Goal: Information Seeking & Learning: Check status

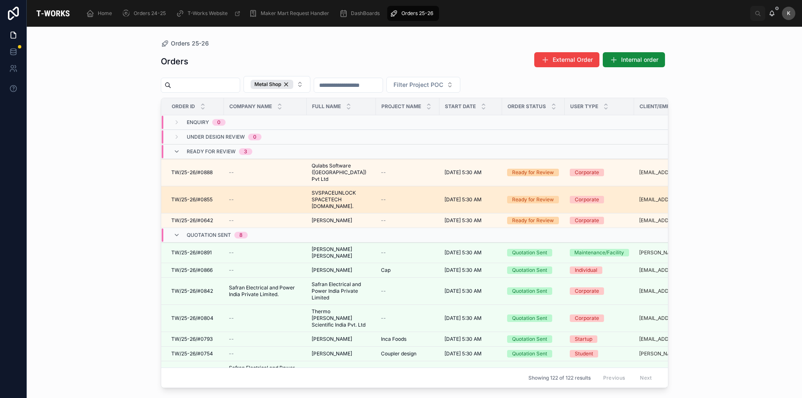
click at [333, 191] on span "SVSPACEUNLOCK SPACETECH [DOMAIN_NAME]." at bounding box center [341, 200] width 59 height 20
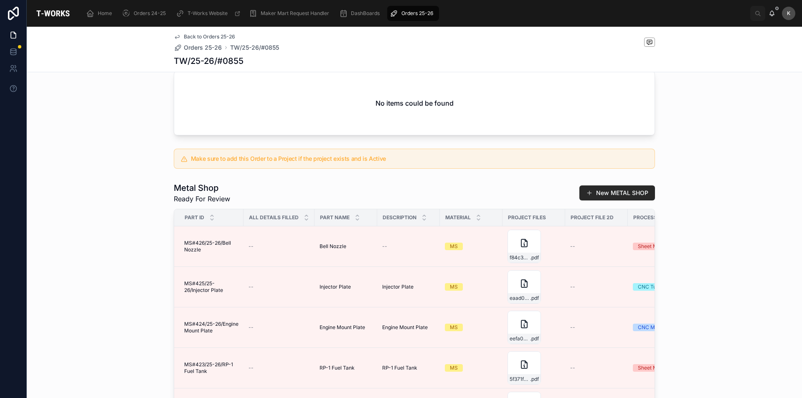
scroll to position [376, 0]
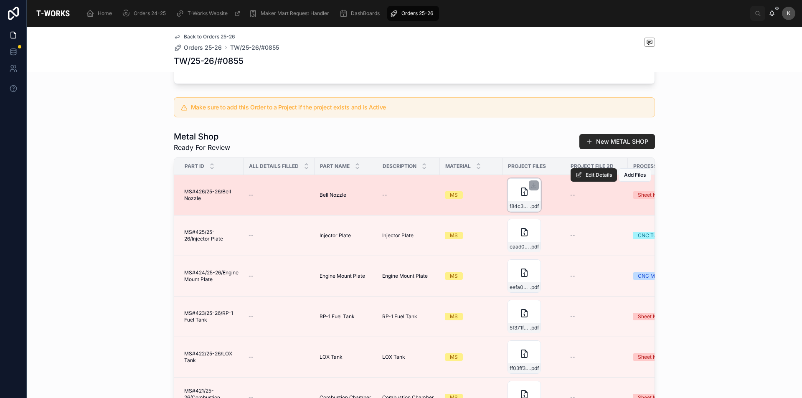
click at [513, 205] on div "f84c3c09-cde8-4daf-bd46-28be05b932c0-ProjectDimensions .pdf" at bounding box center [523, 194] width 33 height 33
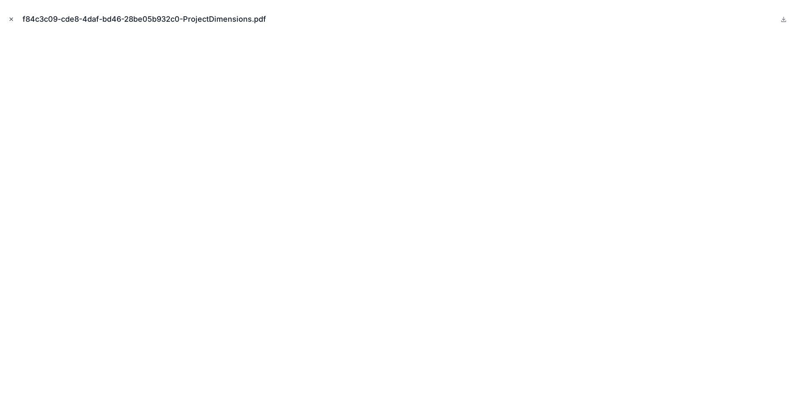
click at [10, 19] on icon "Close modal" at bounding box center [11, 19] width 6 height 6
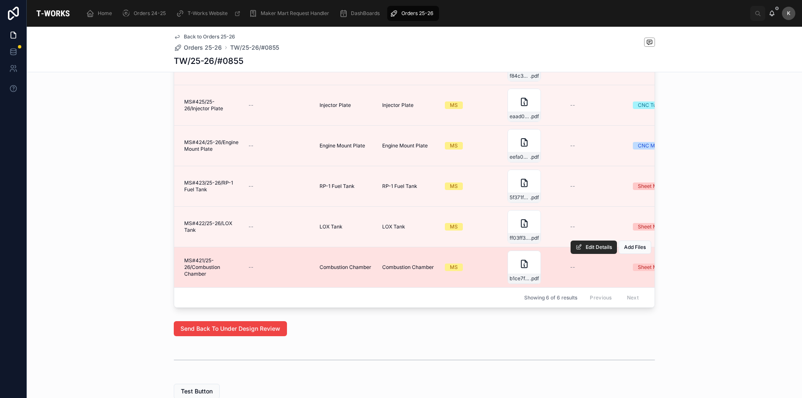
scroll to position [576, 0]
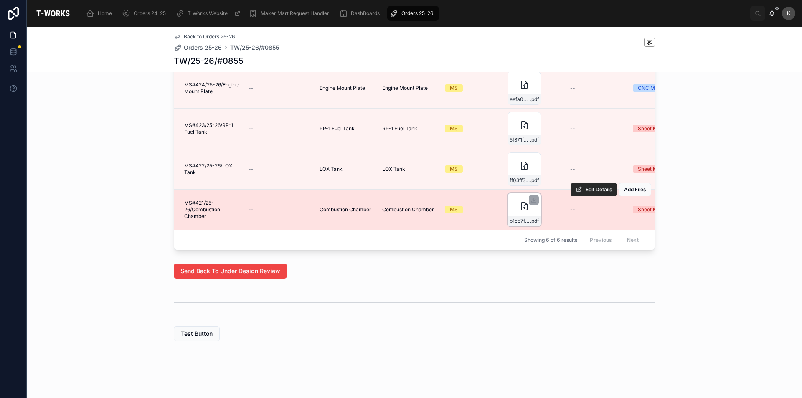
click at [513, 205] on div "b1ce7fed-6925-430b-9a85-c460fe2e6e22-ProjectDimensions-(1) .pdf" at bounding box center [523, 209] width 33 height 33
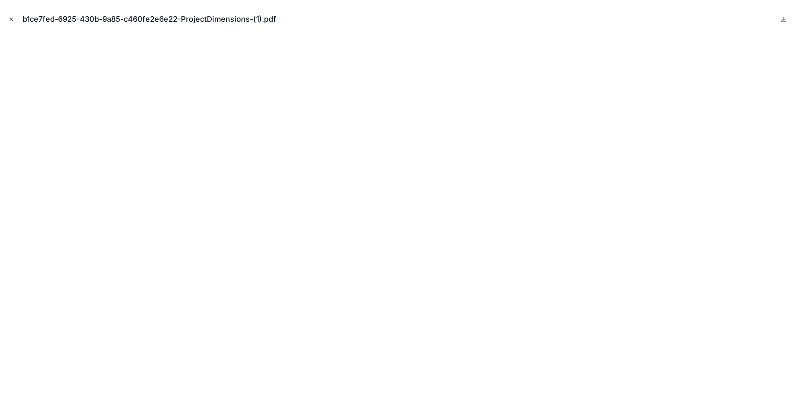
click at [11, 19] on icon "Close modal" at bounding box center [11, 19] width 6 height 6
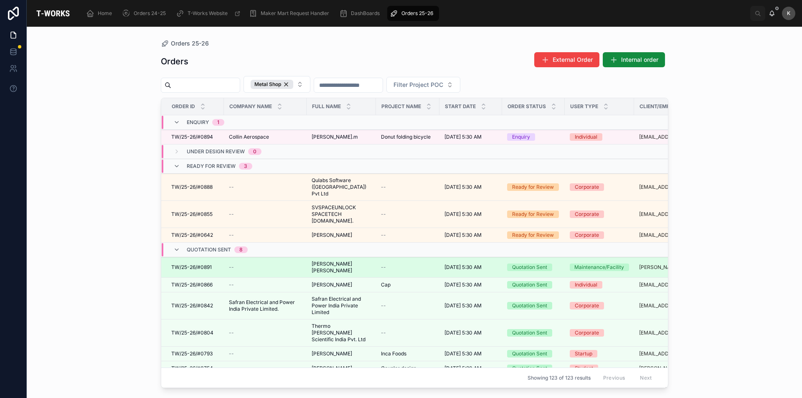
click at [351, 265] on span "[PERSON_NAME] [PERSON_NAME]" at bounding box center [341, 267] width 59 height 13
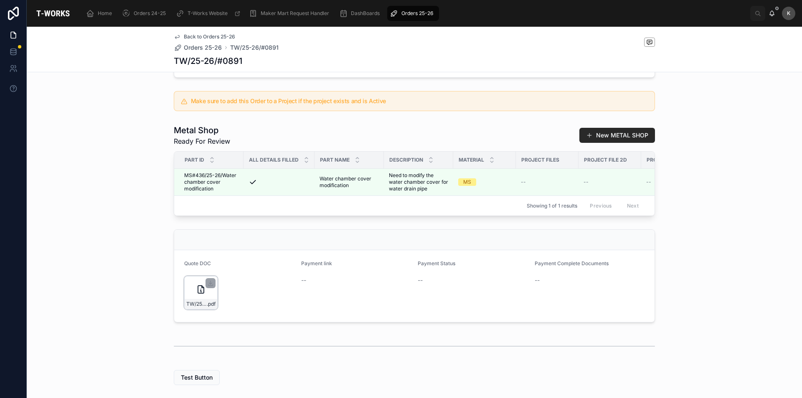
click at [196, 309] on div "TW/25-26/#0891 .pdf" at bounding box center [200, 292] width 33 height 33
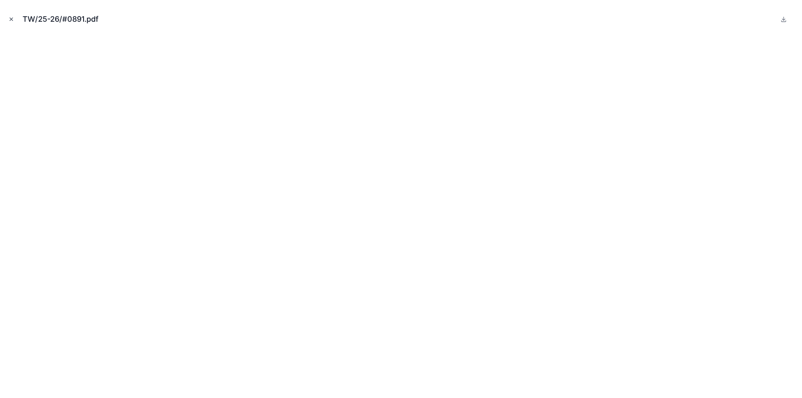
click at [10, 20] on icon "Close modal" at bounding box center [11, 19] width 6 height 6
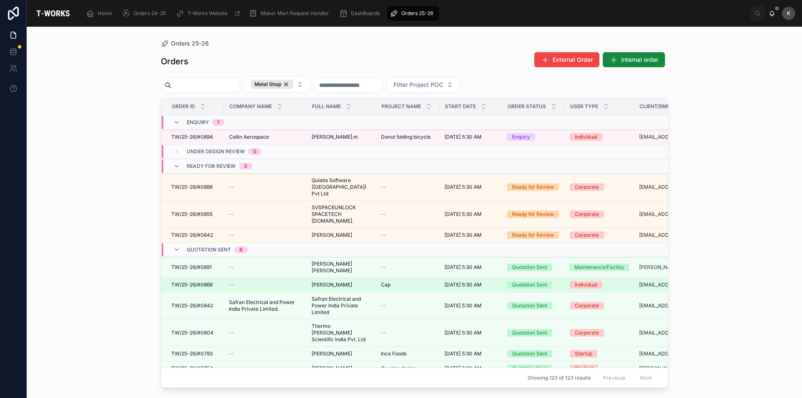
click at [338, 281] on span "[PERSON_NAME]" at bounding box center [332, 284] width 41 height 7
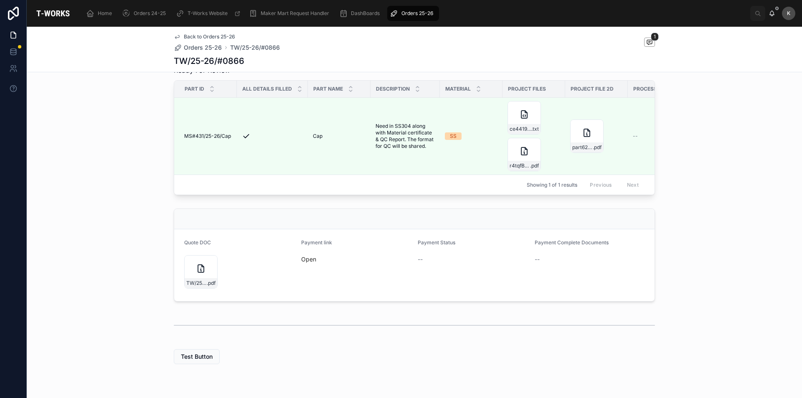
scroll to position [190, 0]
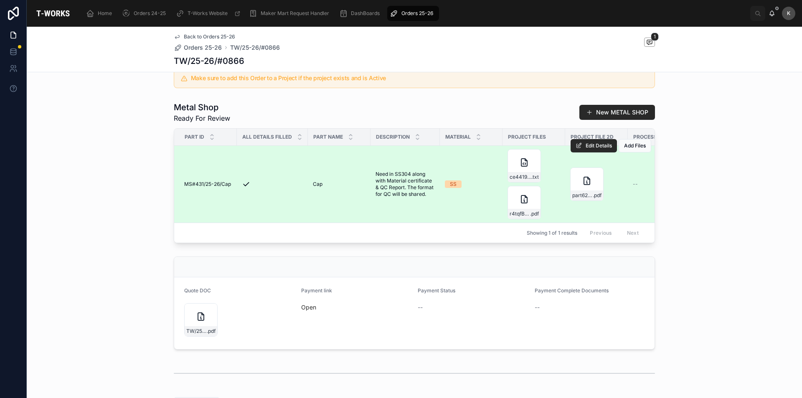
click at [573, 184] on div "Edit Details Add Files" at bounding box center [610, 145] width 81 height 77
click at [576, 195] on div "part623453_X-Stand-TURNING .pdf" at bounding box center [586, 183] width 33 height 33
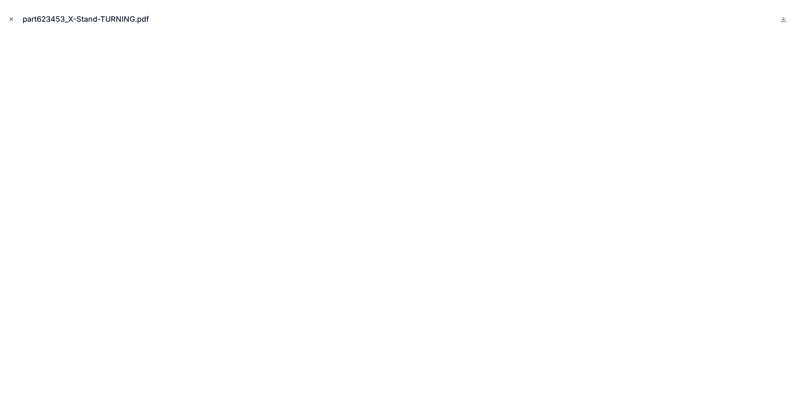
click at [11, 20] on icon "Close modal" at bounding box center [11, 19] width 6 height 6
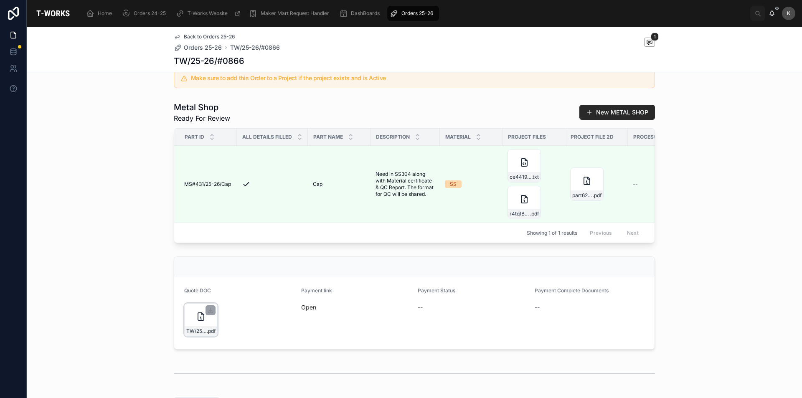
click at [191, 336] on div "TW/25-26/#0866 .pdf" at bounding box center [200, 319] width 33 height 33
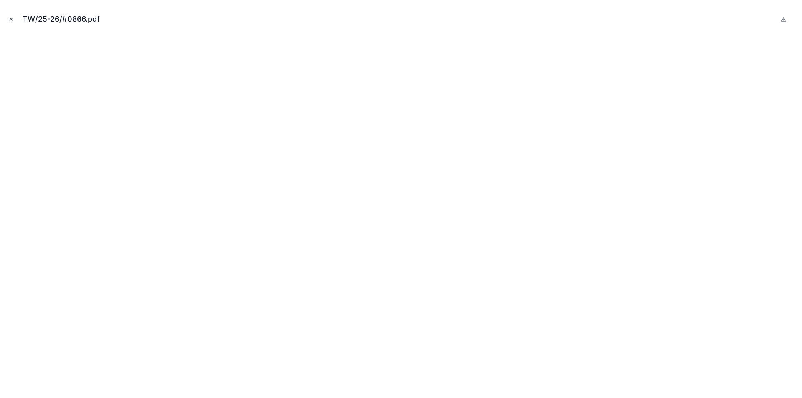
click at [12, 18] on icon "Close modal" at bounding box center [11, 19] width 6 height 6
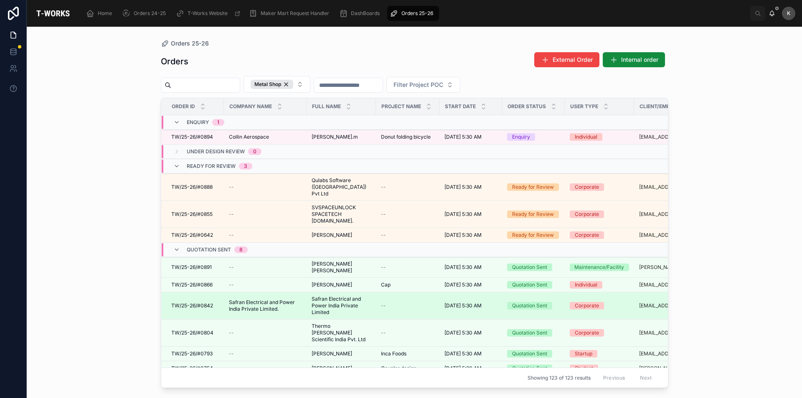
click at [351, 301] on span "Safran Electrical and Power India Private Limited" at bounding box center [341, 306] width 59 height 20
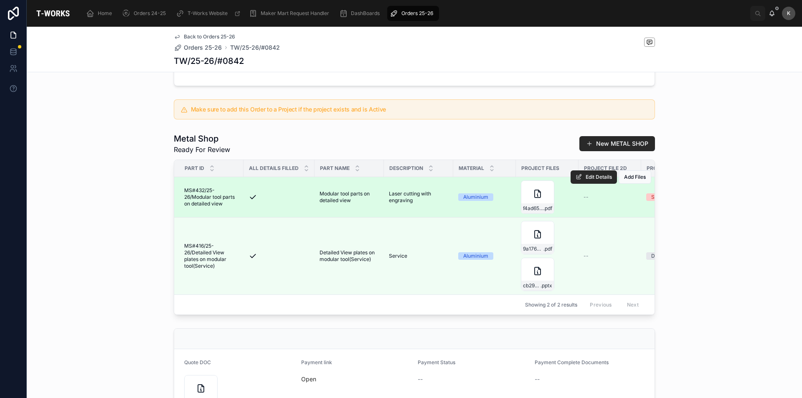
scroll to position [292, 0]
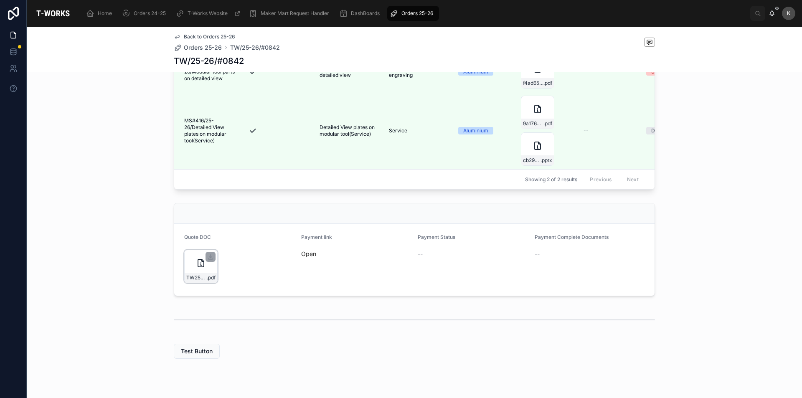
click at [196, 283] on div "TW25-26#0842 .pdf" at bounding box center [200, 266] width 33 height 33
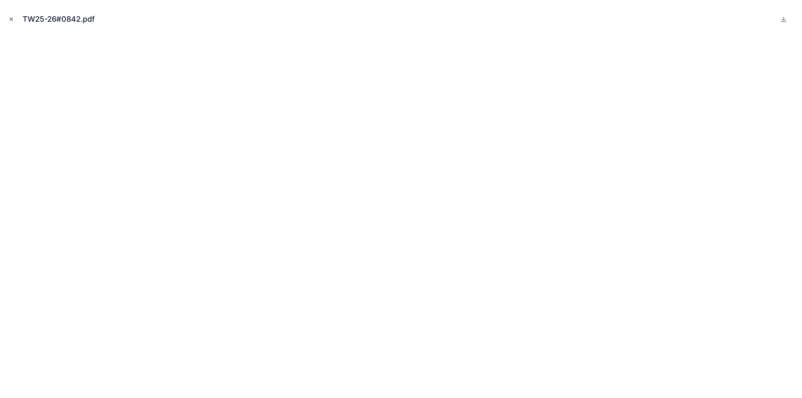
click at [11, 20] on icon "Close modal" at bounding box center [11, 19] width 6 height 6
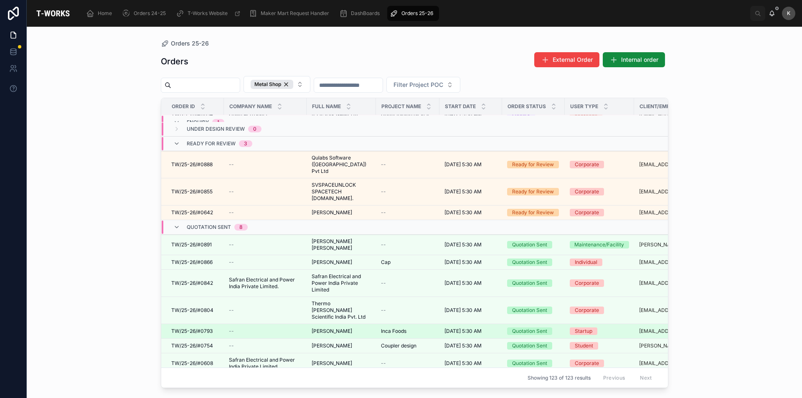
scroll to position [42, 0]
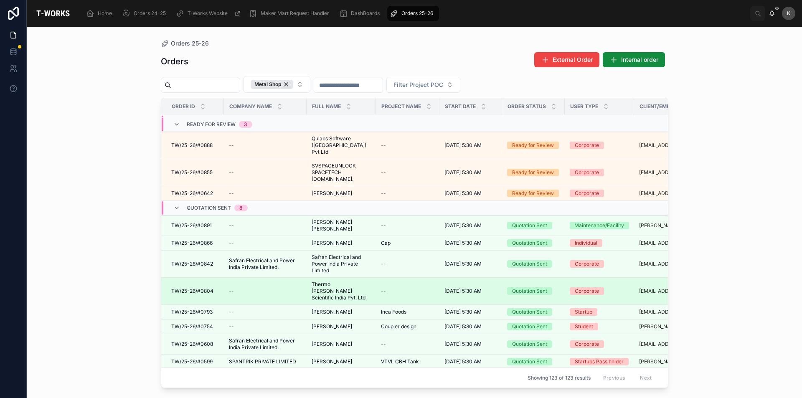
click at [353, 284] on span "Thermo [PERSON_NAME] Scientific India Pvt. Ltd" at bounding box center [341, 291] width 59 height 20
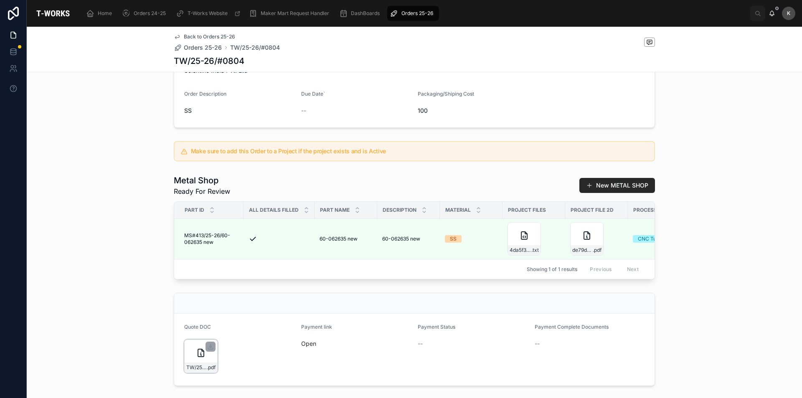
click at [205, 367] on div "TW/25-26/#0804 .pdf" at bounding box center [201, 367] width 33 height 10
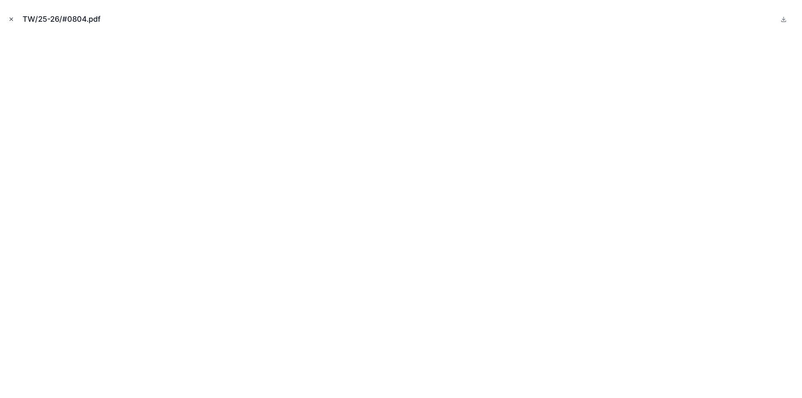
click at [12, 21] on icon "Close modal" at bounding box center [11, 19] width 6 height 6
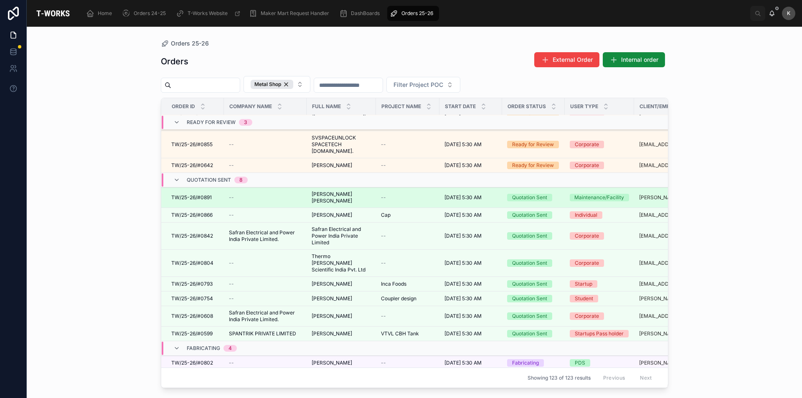
scroll to position [84, 0]
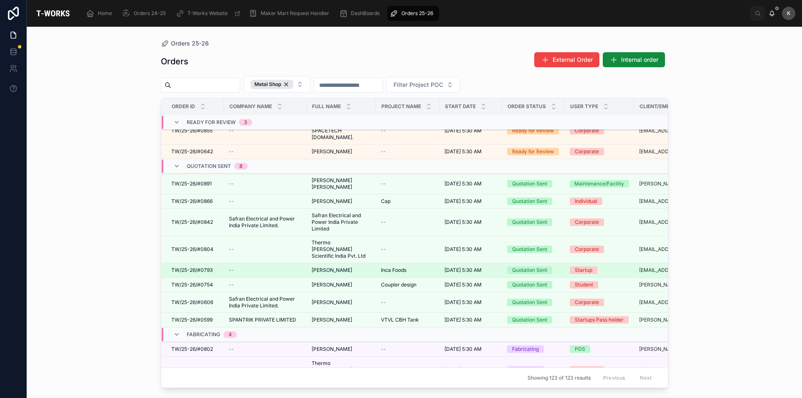
click at [329, 267] on span "[PERSON_NAME]" at bounding box center [332, 270] width 41 height 7
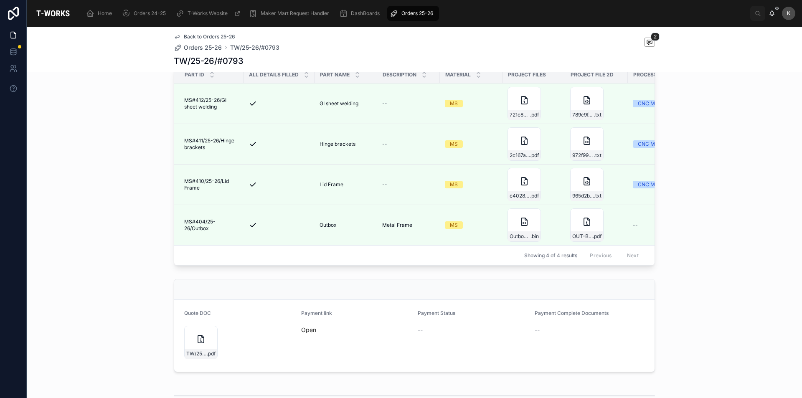
scroll to position [292, 0]
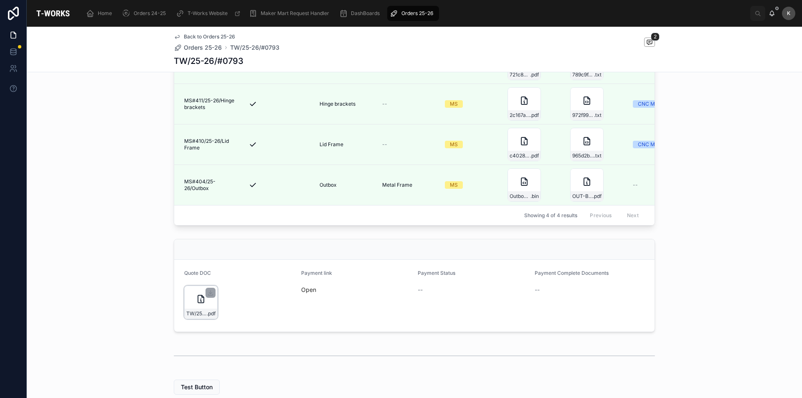
click at [208, 318] on div "TW/25-26/#0793 .pdf" at bounding box center [200, 302] width 33 height 33
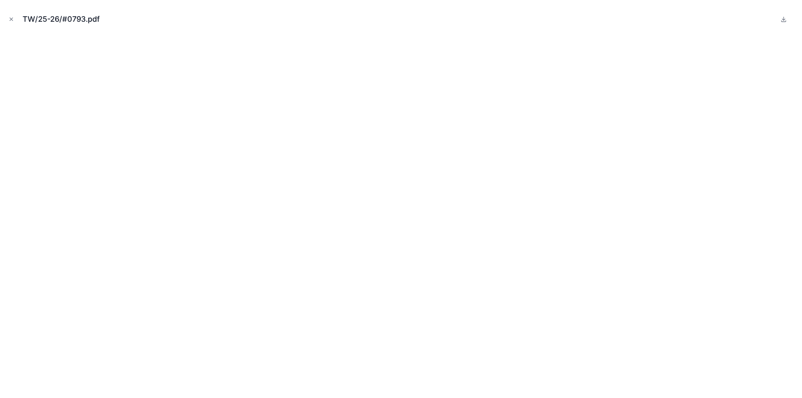
click at [8, 19] on icon "Close modal" at bounding box center [11, 19] width 6 height 6
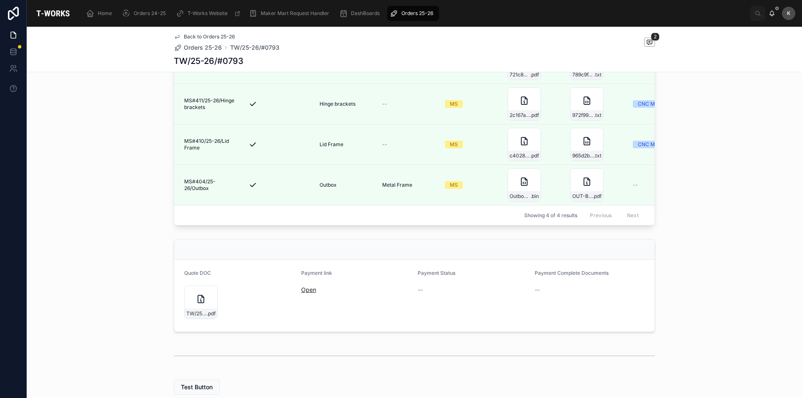
click at [310, 293] on link "Open" at bounding box center [308, 289] width 15 height 7
click at [651, 38] on span "2" at bounding box center [655, 37] width 9 height 8
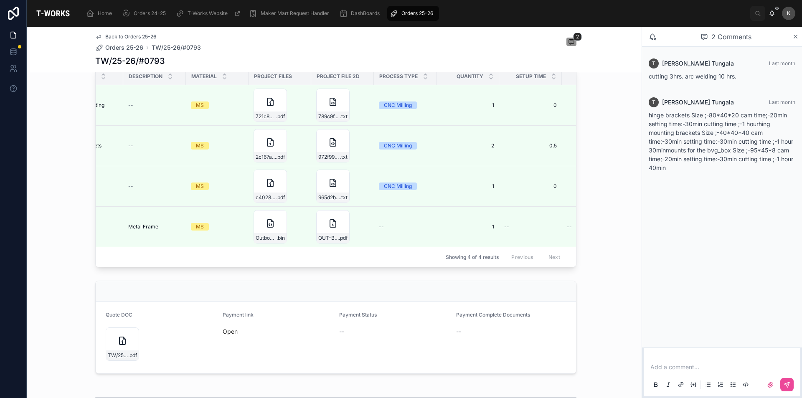
scroll to position [0, 177]
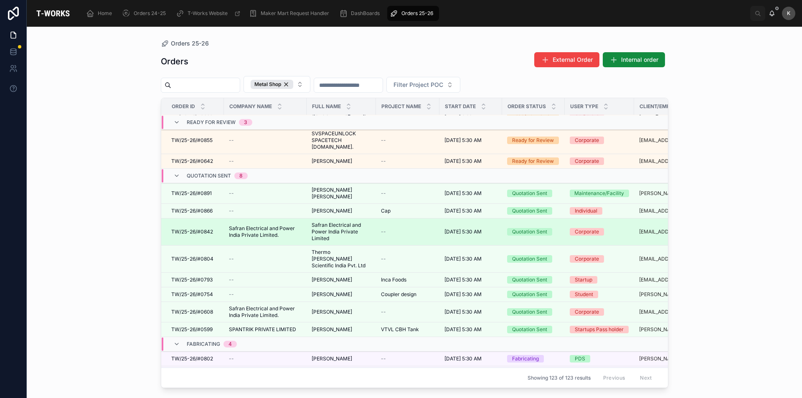
scroll to position [84, 0]
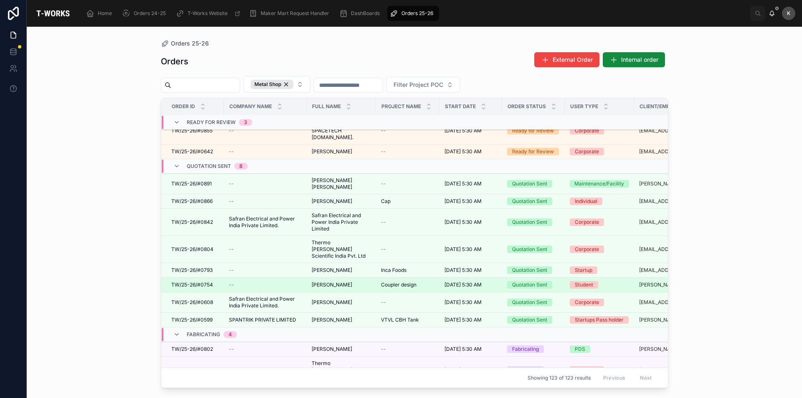
click at [340, 281] on span "[PERSON_NAME]" at bounding box center [332, 284] width 41 height 7
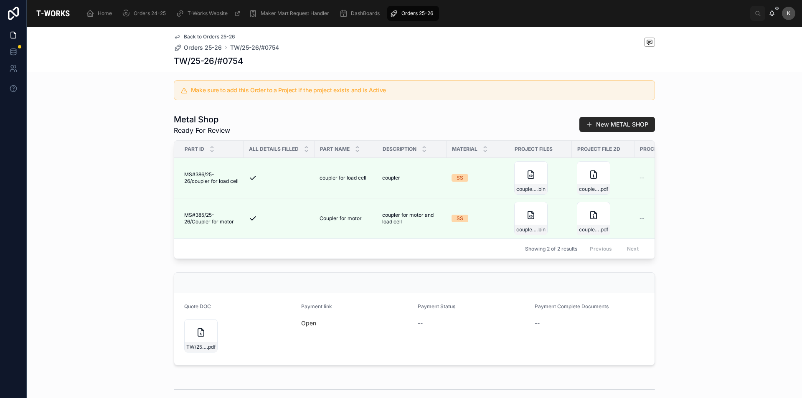
scroll to position [209, 0]
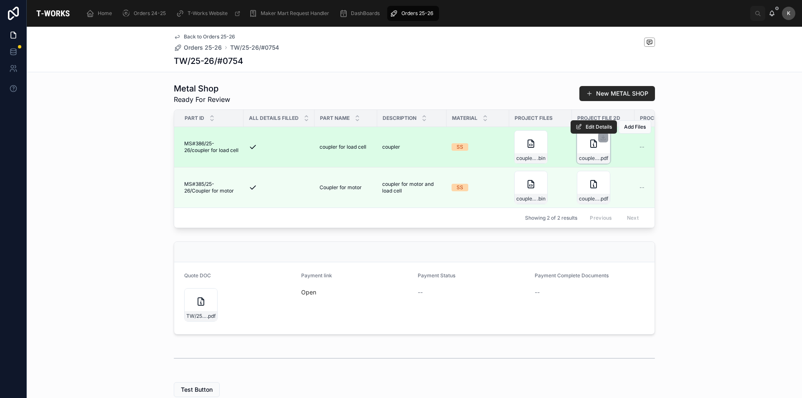
click at [581, 157] on div "coupler_2 .pdf" at bounding box center [593, 146] width 33 height 33
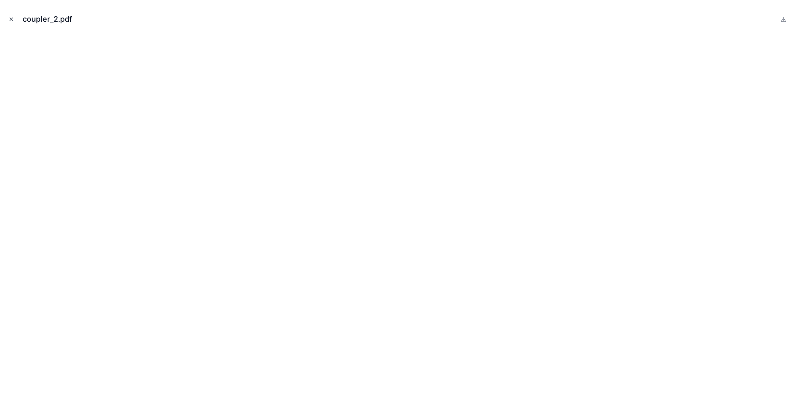
click at [13, 20] on icon "Close modal" at bounding box center [11, 19] width 6 height 6
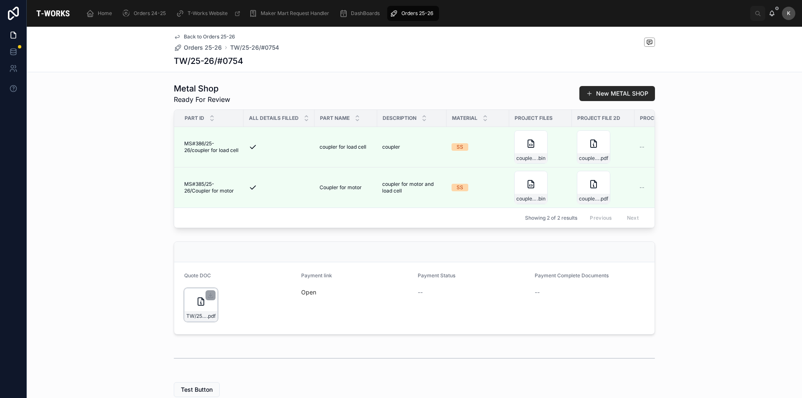
click at [189, 320] on div "TW/25-26/#0754 .pdf" at bounding box center [200, 304] width 33 height 33
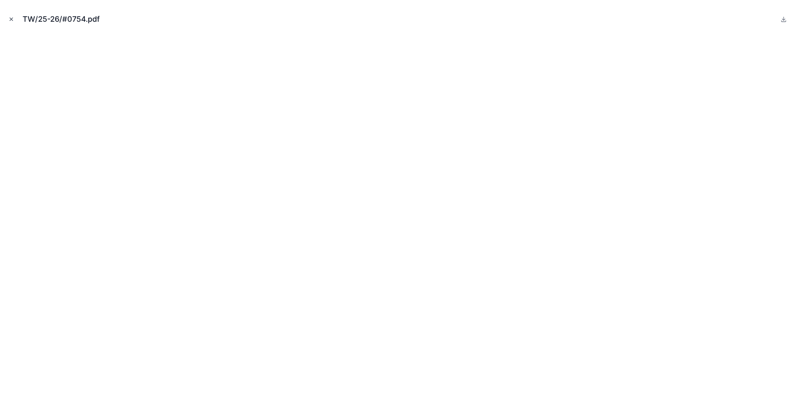
click at [10, 20] on icon "Close modal" at bounding box center [11, 19] width 6 height 6
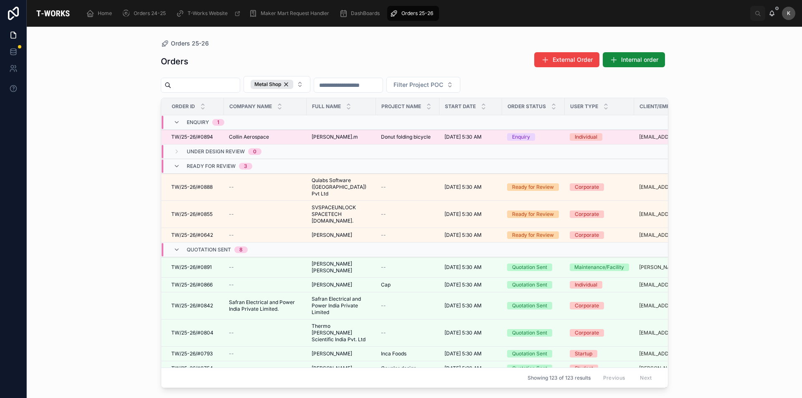
click at [205, 136] on span "TW/25-26/#0894" at bounding box center [192, 137] width 42 height 7
click at [277, 139] on div "Collin Aerospace Collin Aerospace" at bounding box center [265, 137] width 73 height 7
